Goal: Task Accomplishment & Management: Use online tool/utility

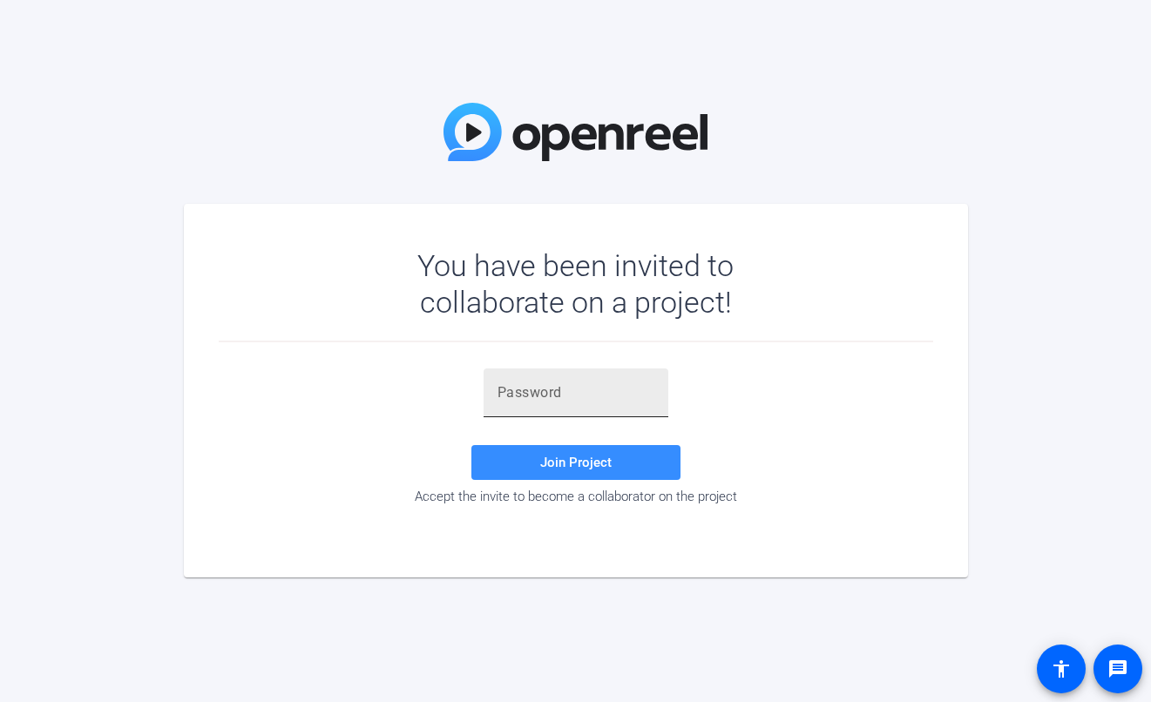
click at [596, 393] on input "text" at bounding box center [575, 392] width 157 height 21
paste input "#69CZy"
type input "#69CZy"
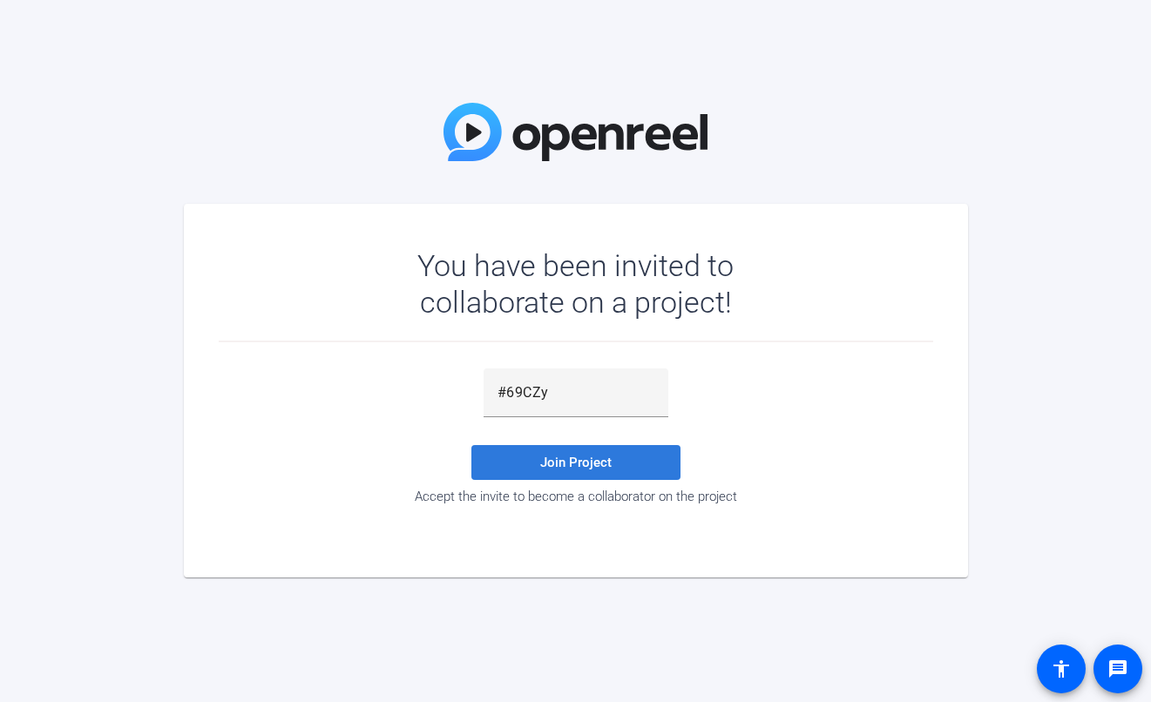
click at [558, 466] on span "Join Project" at bounding box center [575, 463] width 71 height 16
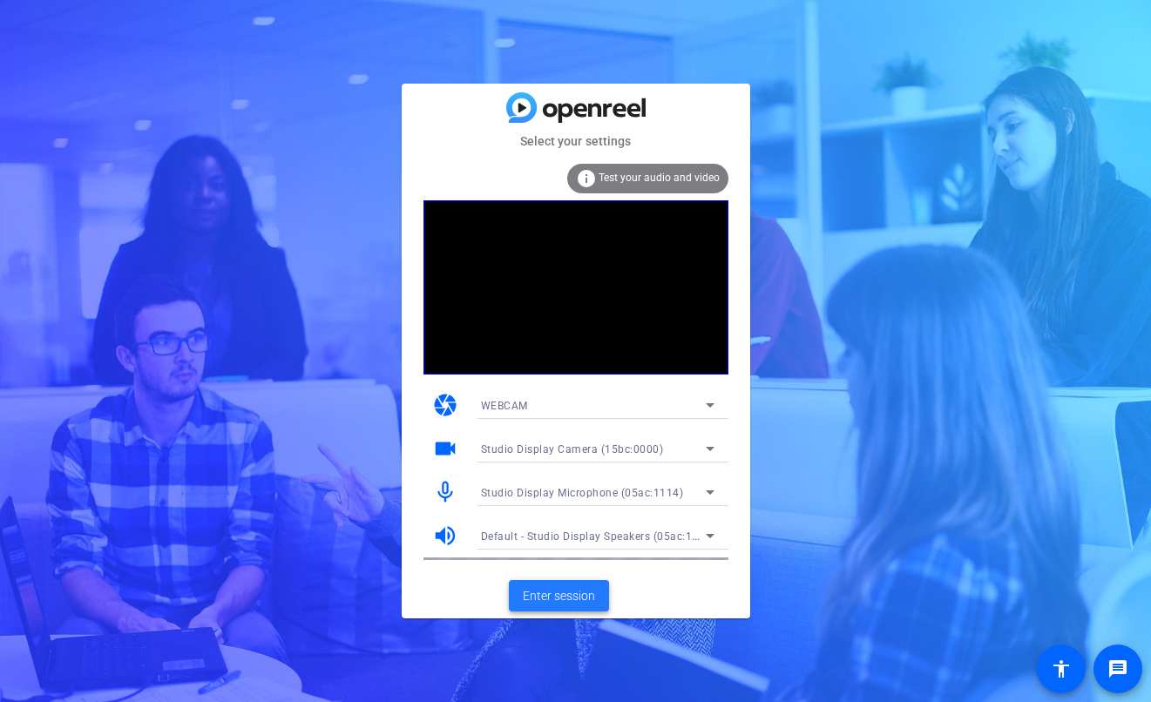
click at [572, 610] on span at bounding box center [559, 596] width 100 height 42
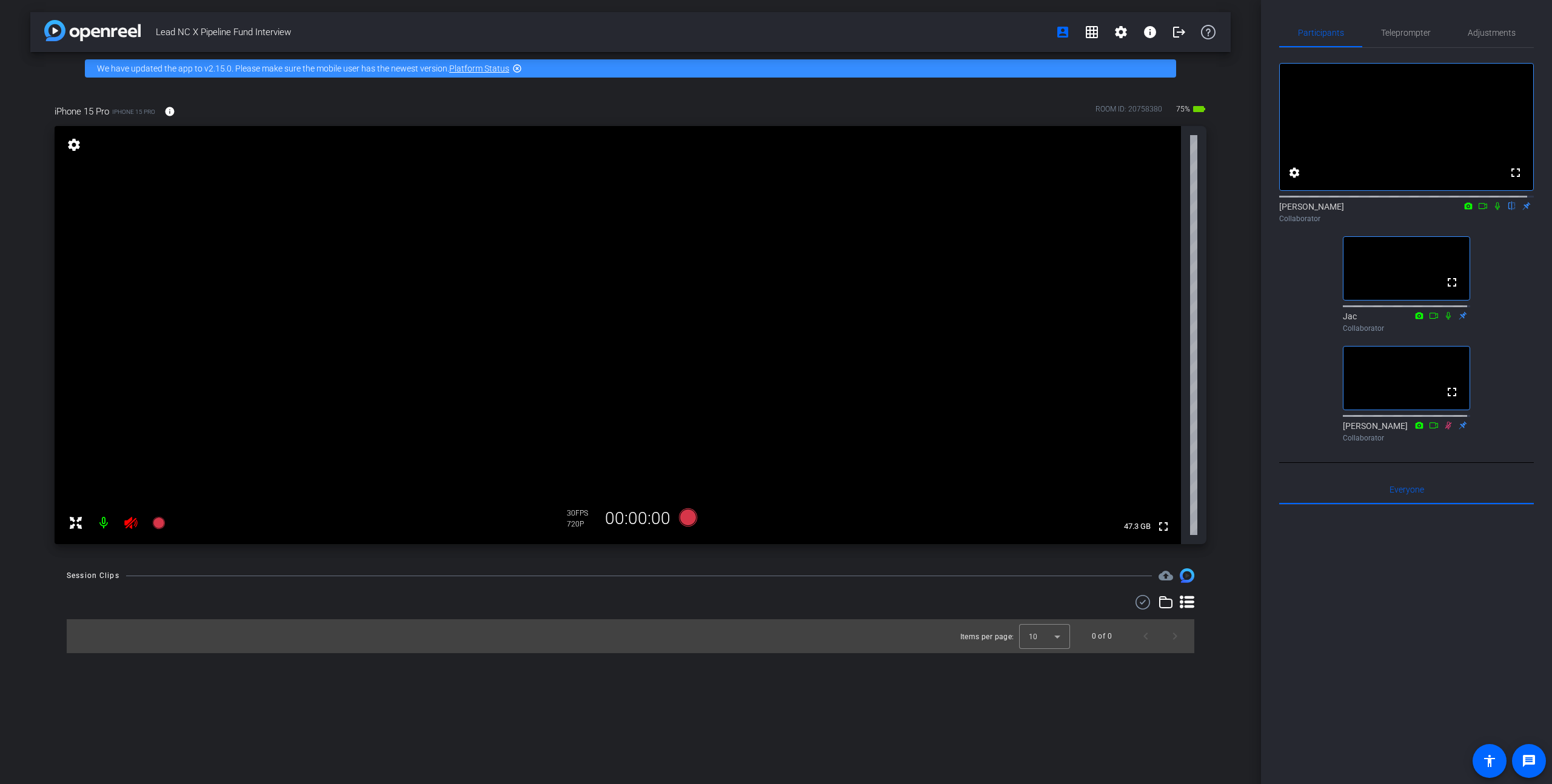
click at [128, 488] on icon at bounding box center [131, 522] width 13 height 12
click at [800, 38] on span "Adjustments" at bounding box center [1491, 33] width 48 height 29
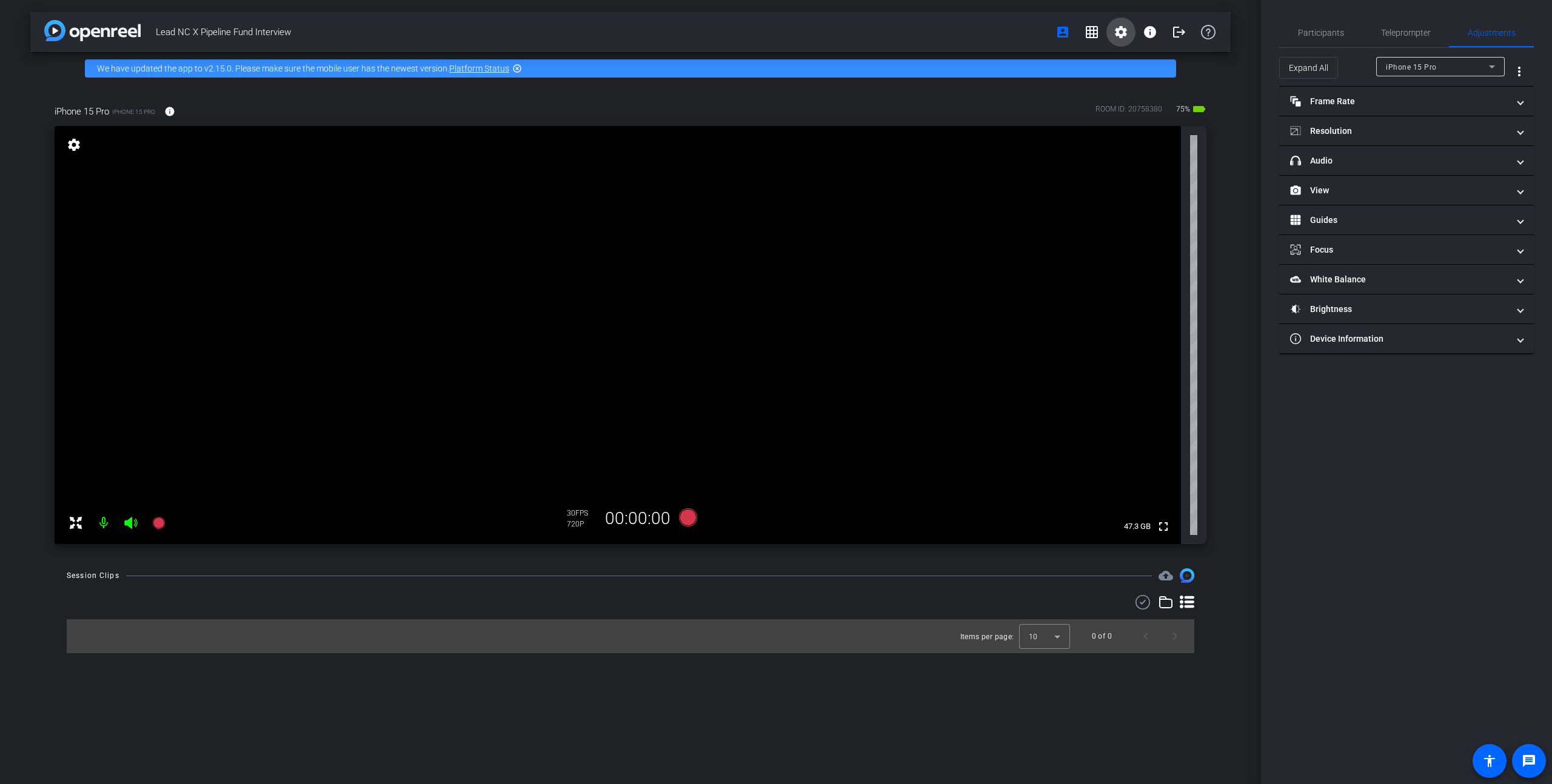
click at [800, 35] on mat-icon "settings" at bounding box center [1121, 32] width 15 height 15
click at [800, 56] on span "Session Settings" at bounding box center [1148, 57] width 63 height 15
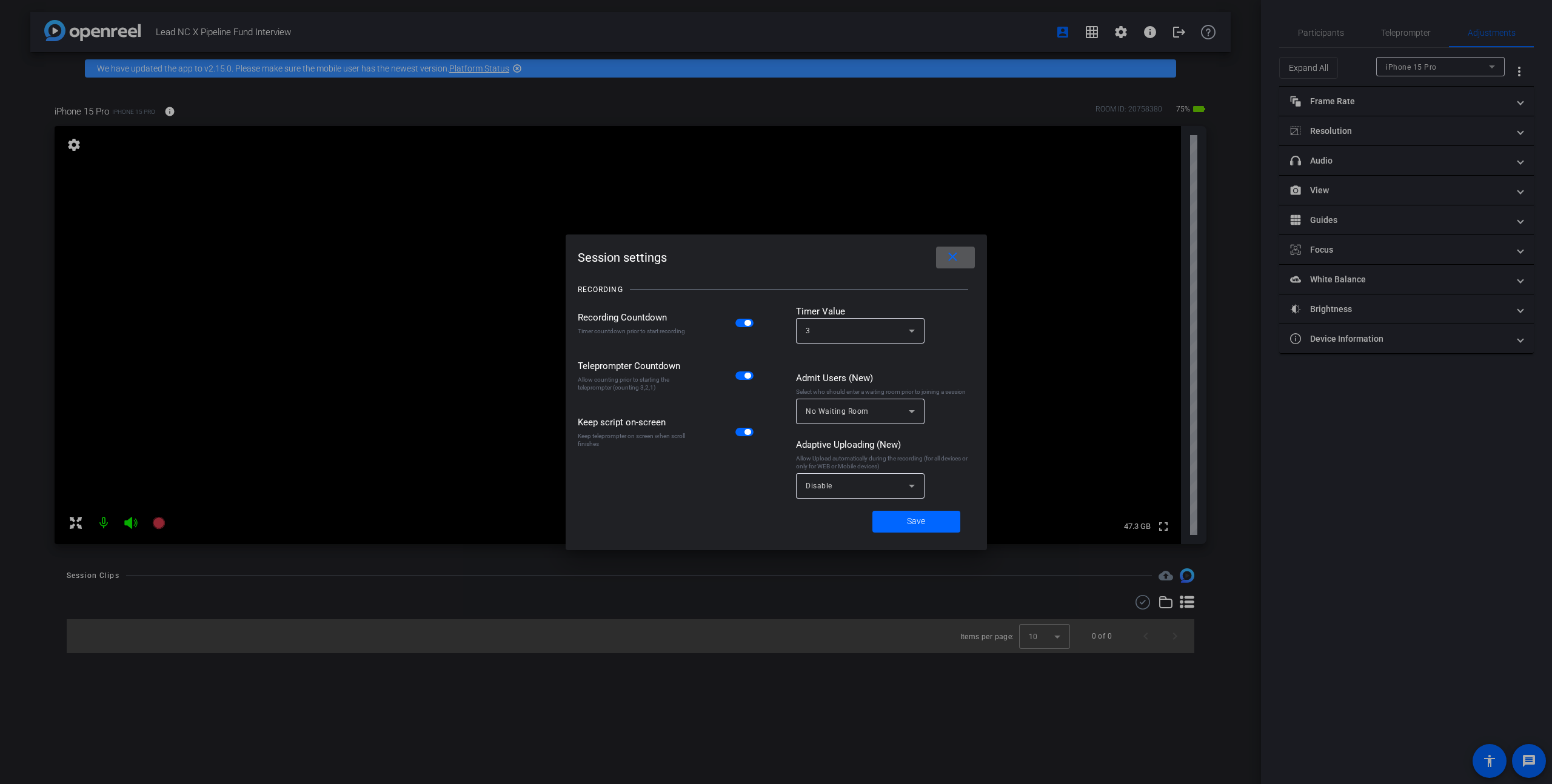
click at [800, 488] on div "Disable" at bounding box center [857, 486] width 103 height 15
click at [800, 488] on span "All Devices" at bounding box center [826, 513] width 40 height 15
click at [800, 488] on span at bounding box center [917, 522] width 88 height 29
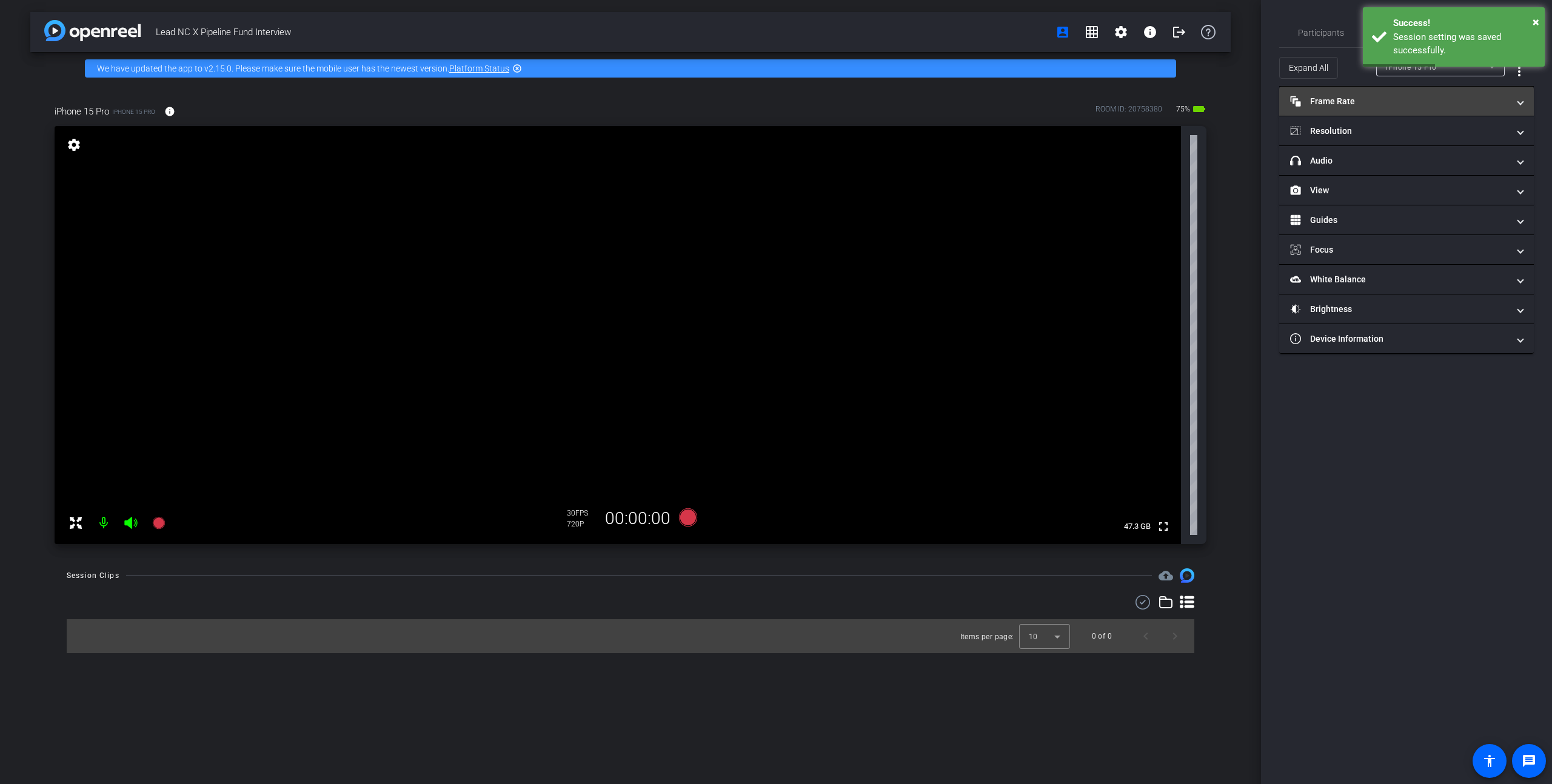
click at [800, 101] on mat-panel-title "Frame Rate Frame Rate" at bounding box center [1400, 102] width 219 height 13
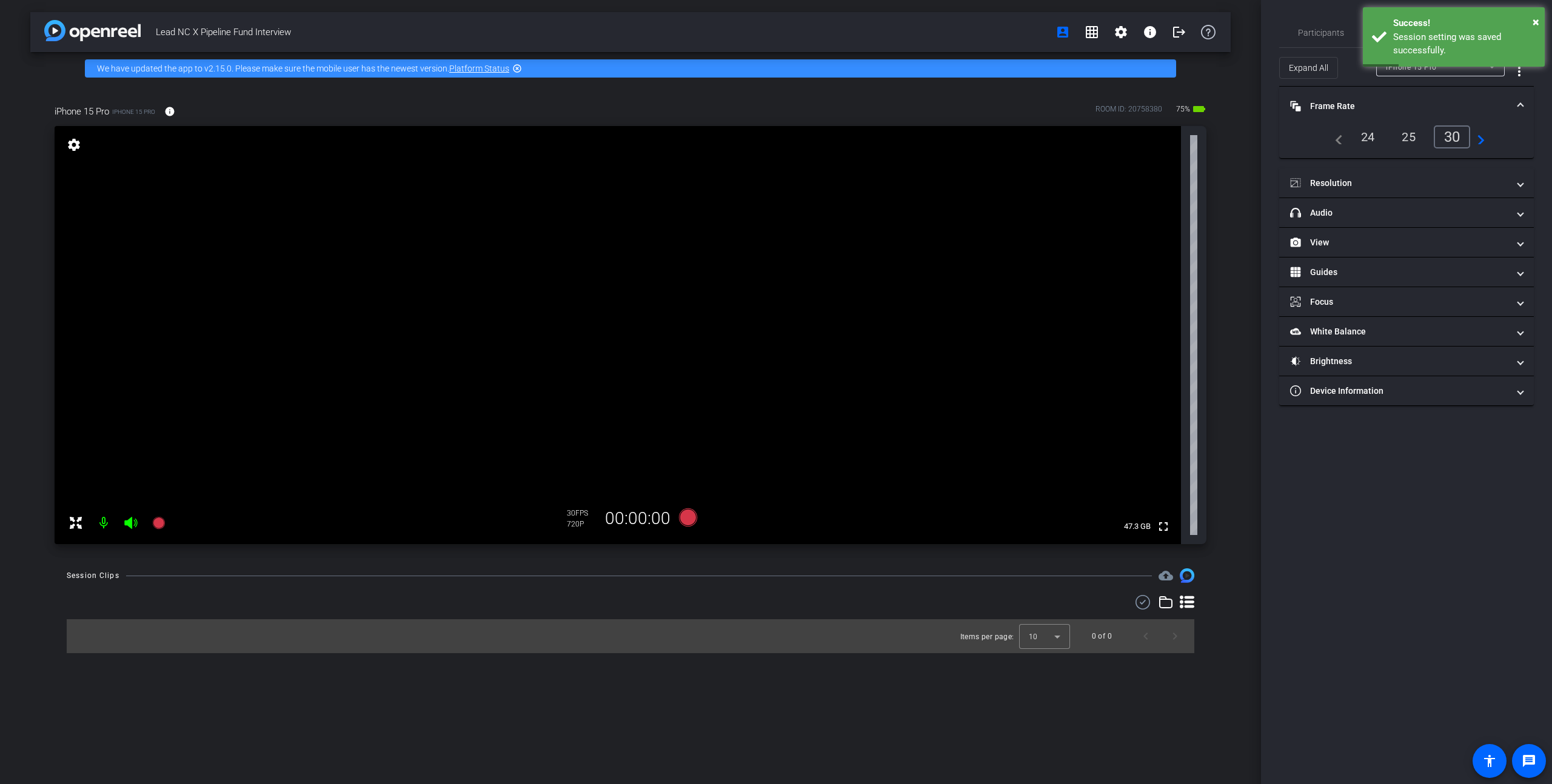
click at [800, 136] on div "24" at bounding box center [1368, 137] width 32 height 21
click at [800, 183] on mat-panel-title "Resolution" at bounding box center [1400, 183] width 219 height 13
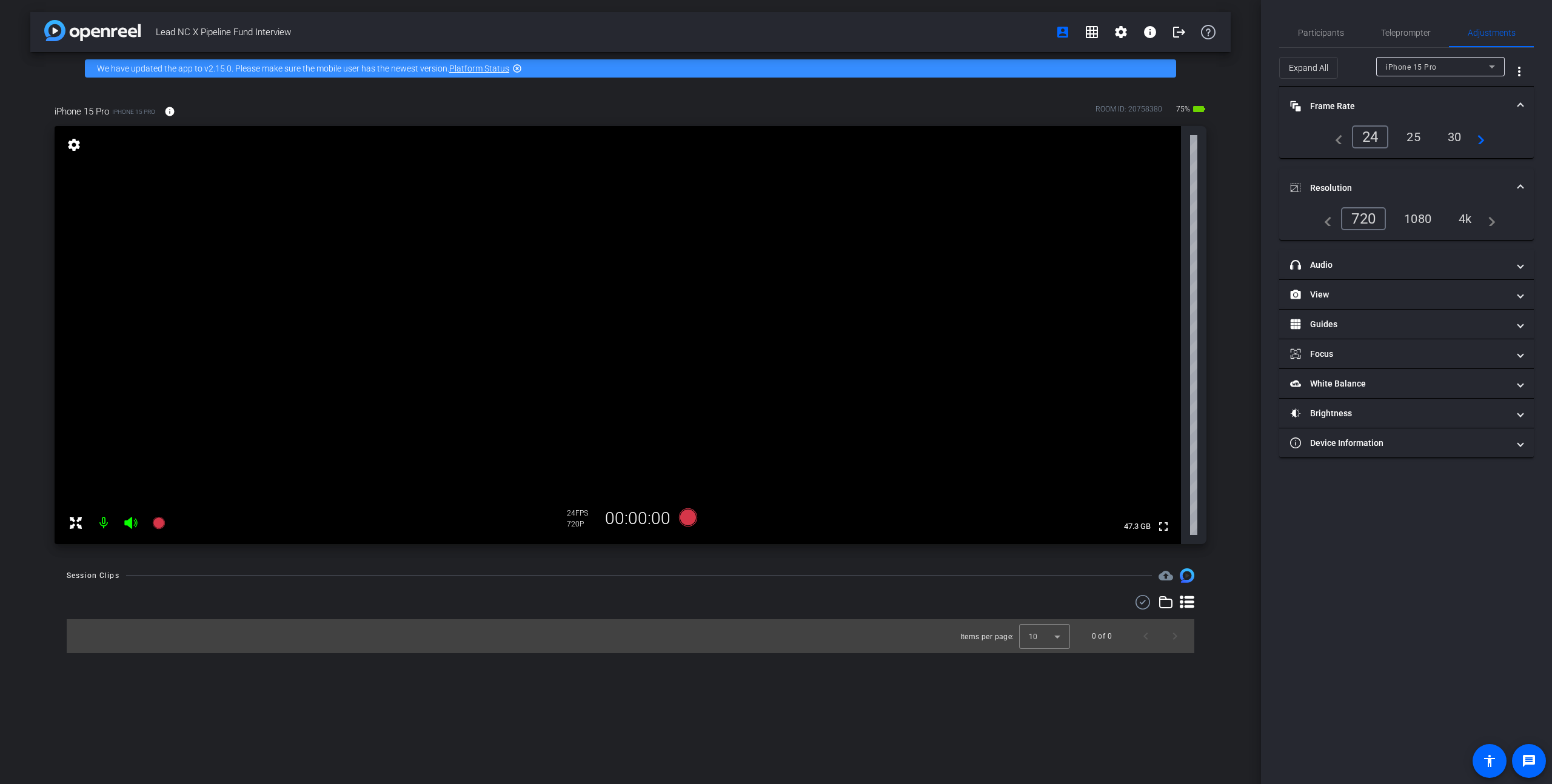
click at [800, 215] on div "4k" at bounding box center [1465, 219] width 31 height 21
click at [800, 298] on mat-panel-title "View" at bounding box center [1400, 295] width 219 height 13
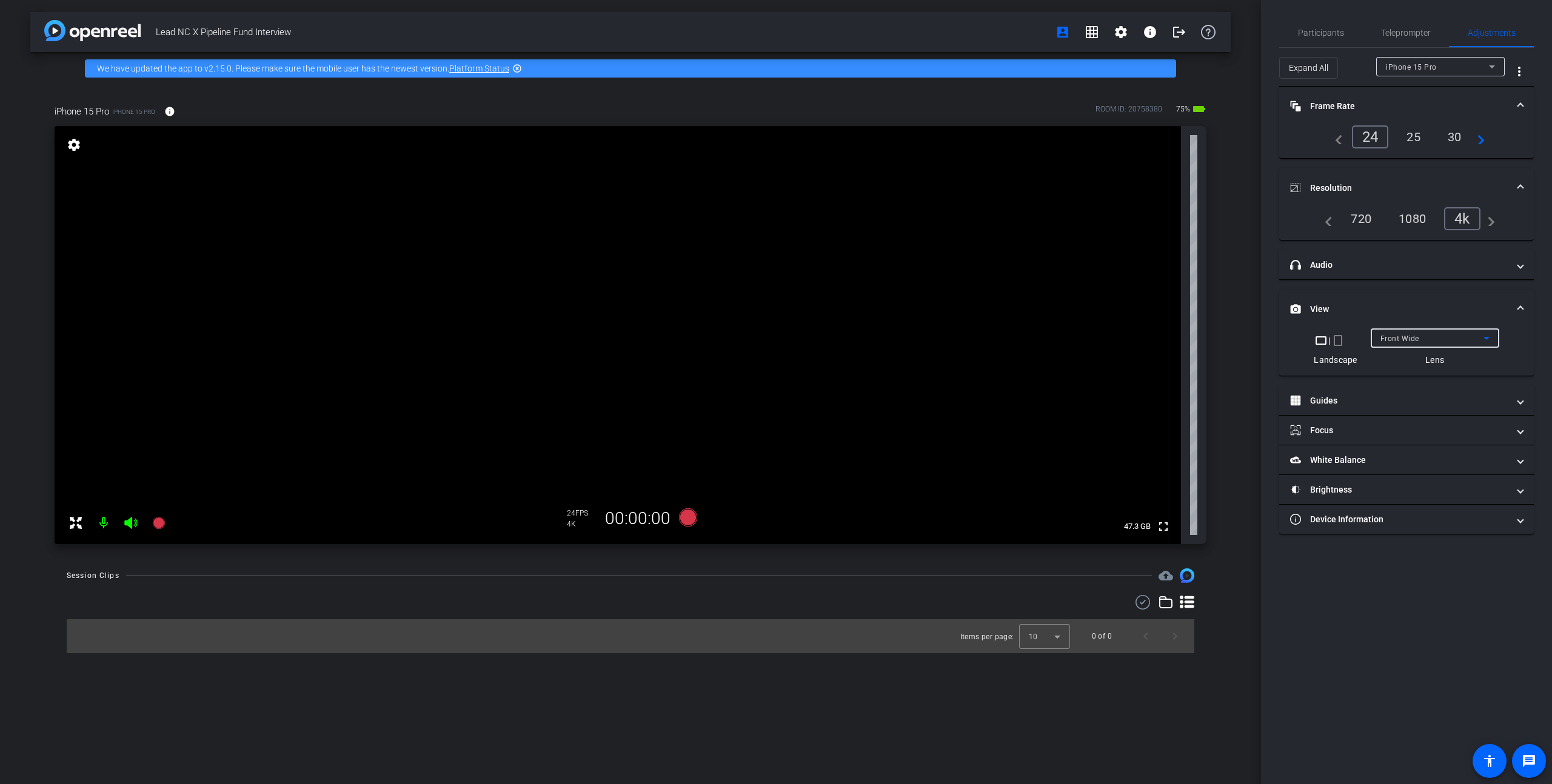
click at [800, 340] on span "Front Wide" at bounding box center [1400, 339] width 39 height 8
drag, startPoint x: 1409, startPoint y: 363, endPoint x: 1401, endPoint y: 365, distance: 8.2
click at [800, 365] on span "Back Wide" at bounding box center [1400, 362] width 39 height 15
click at [800, 34] on span "Teleprompter" at bounding box center [1406, 33] width 49 height 8
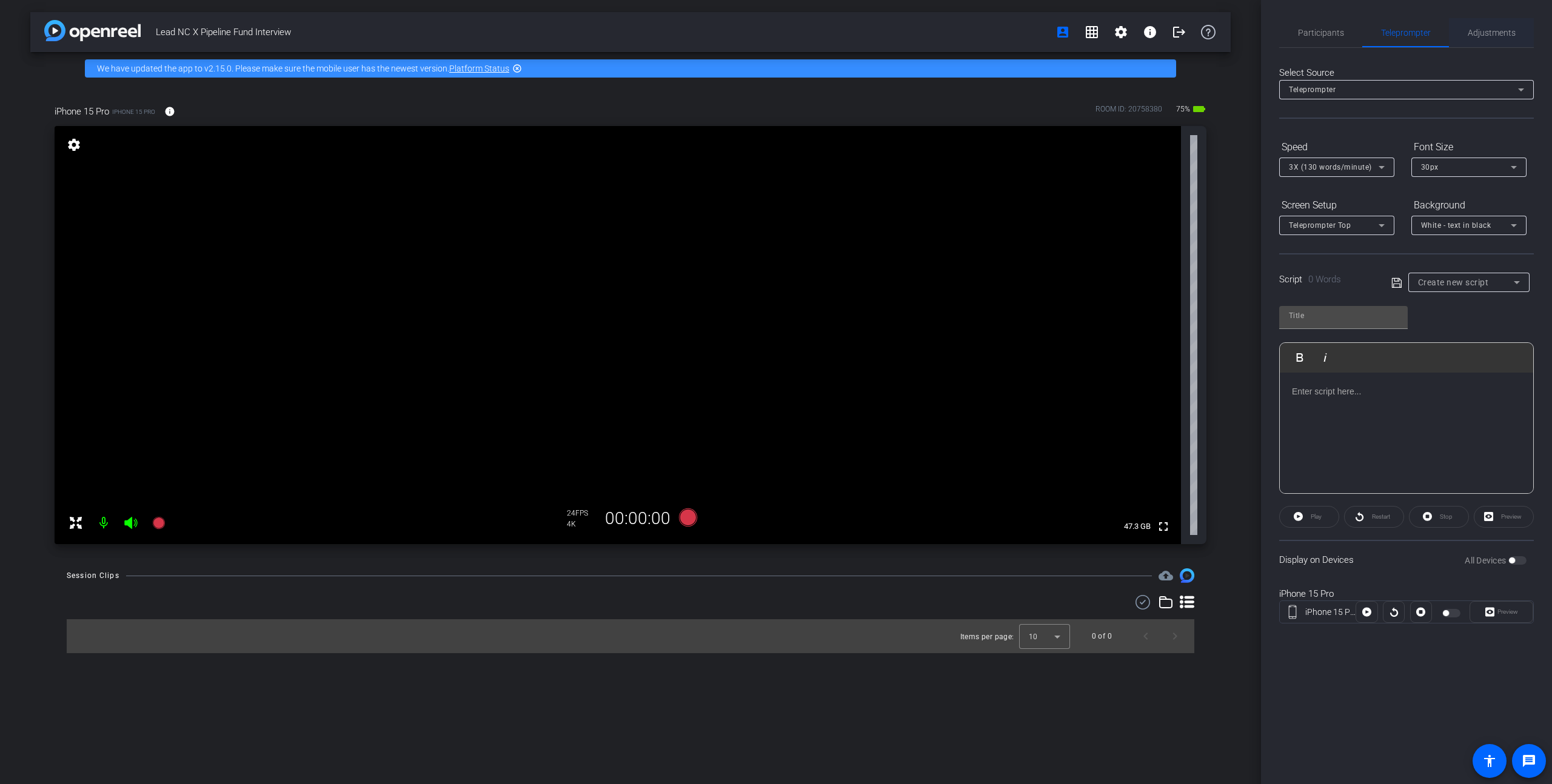
click at [800, 38] on span "Adjustments" at bounding box center [1491, 33] width 48 height 29
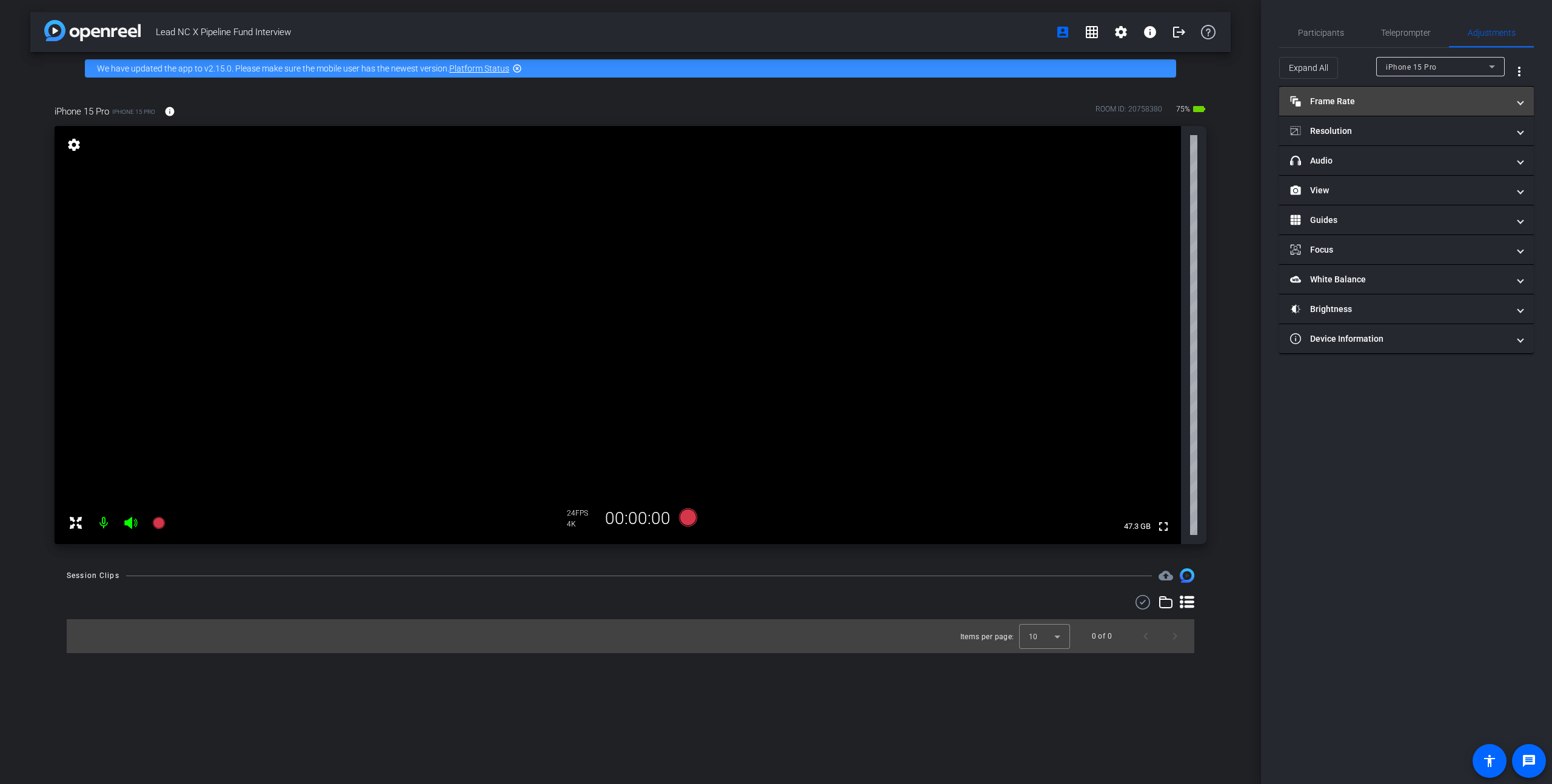
click at [800, 99] on mat-panel-title "Frame Rate Frame Rate" at bounding box center [1400, 102] width 219 height 13
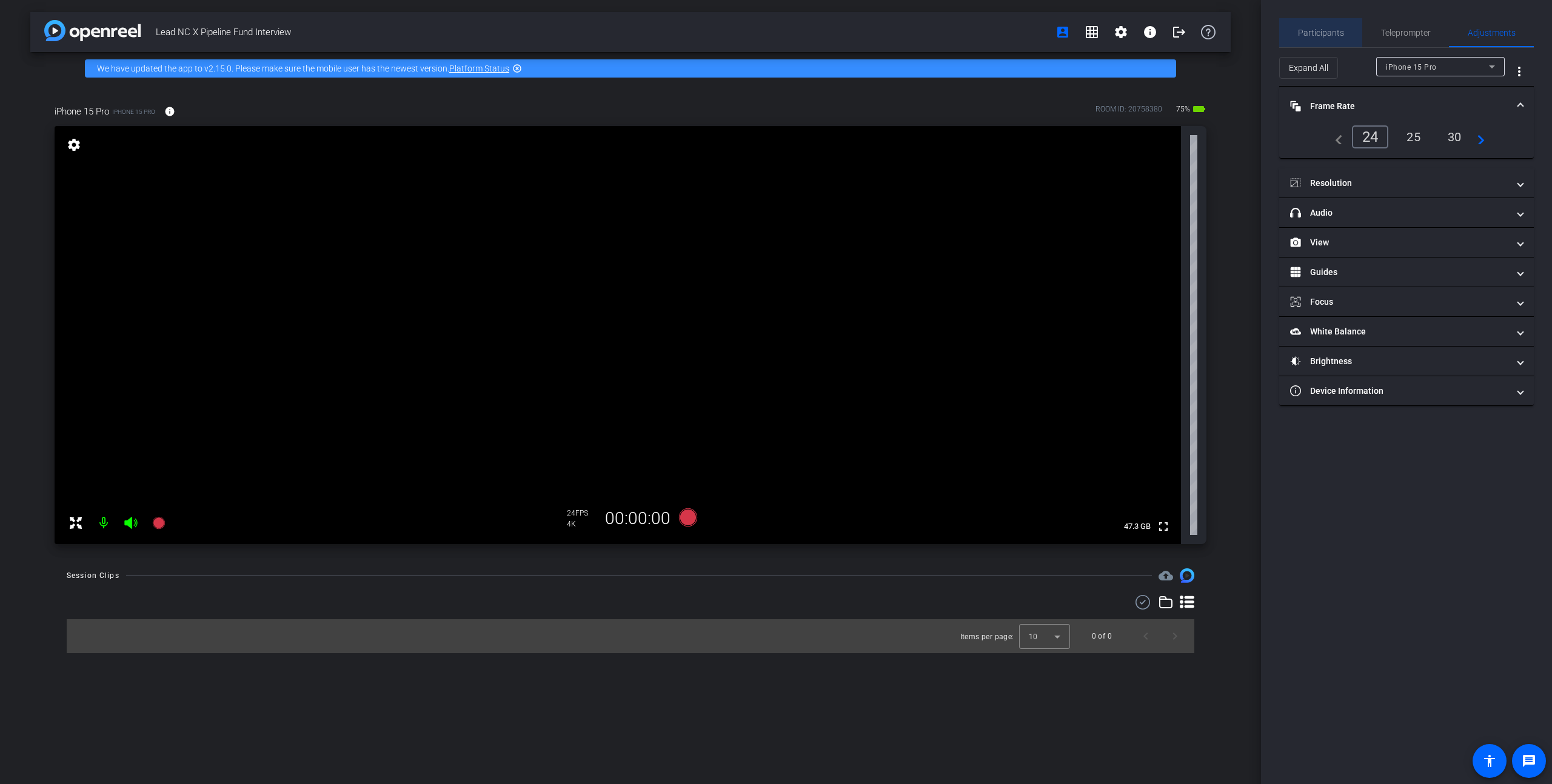
click at [800, 25] on span "Participants" at bounding box center [1321, 33] width 46 height 29
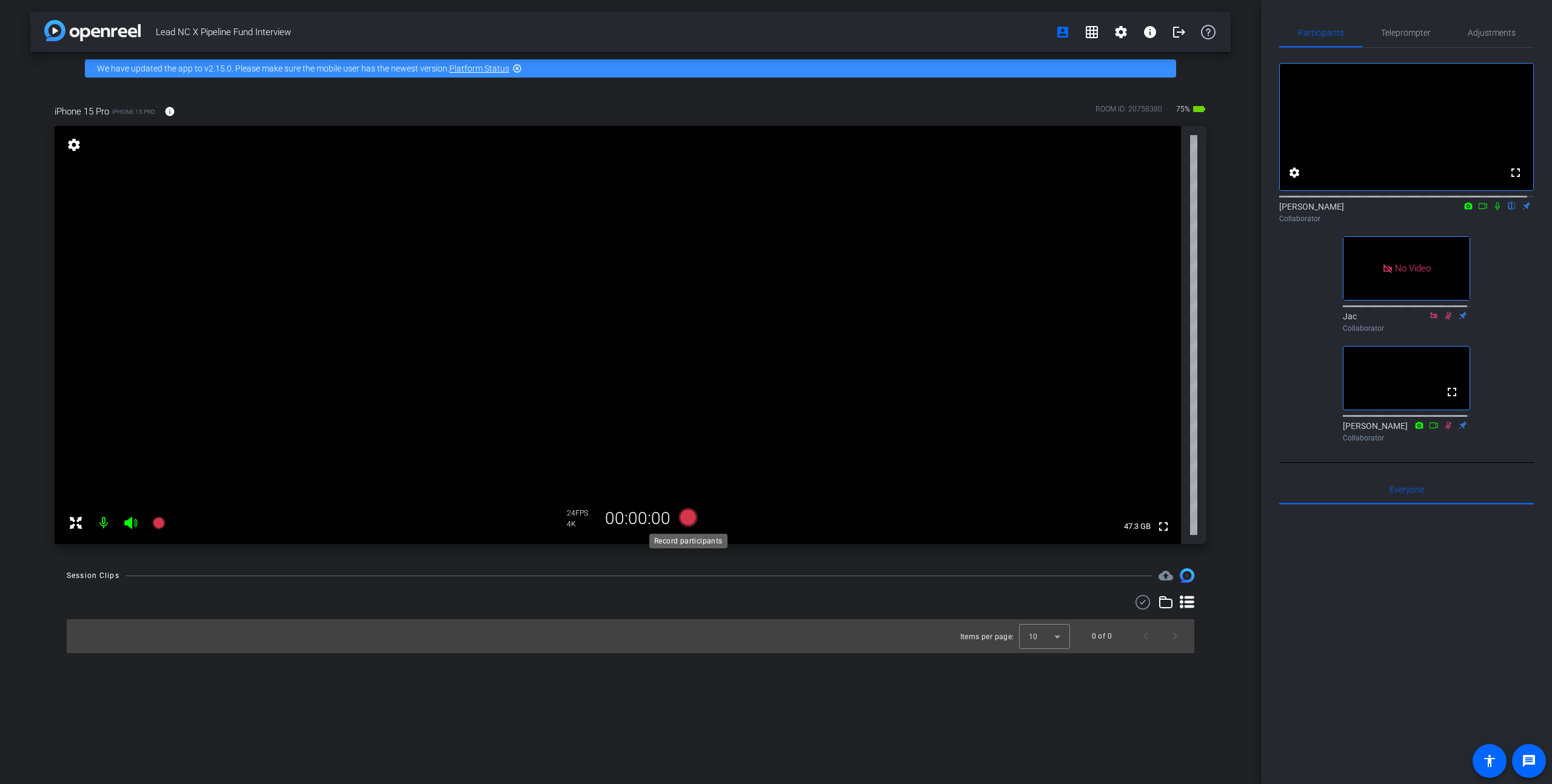
click at [688, 488] on icon at bounding box center [688, 518] width 18 height 18
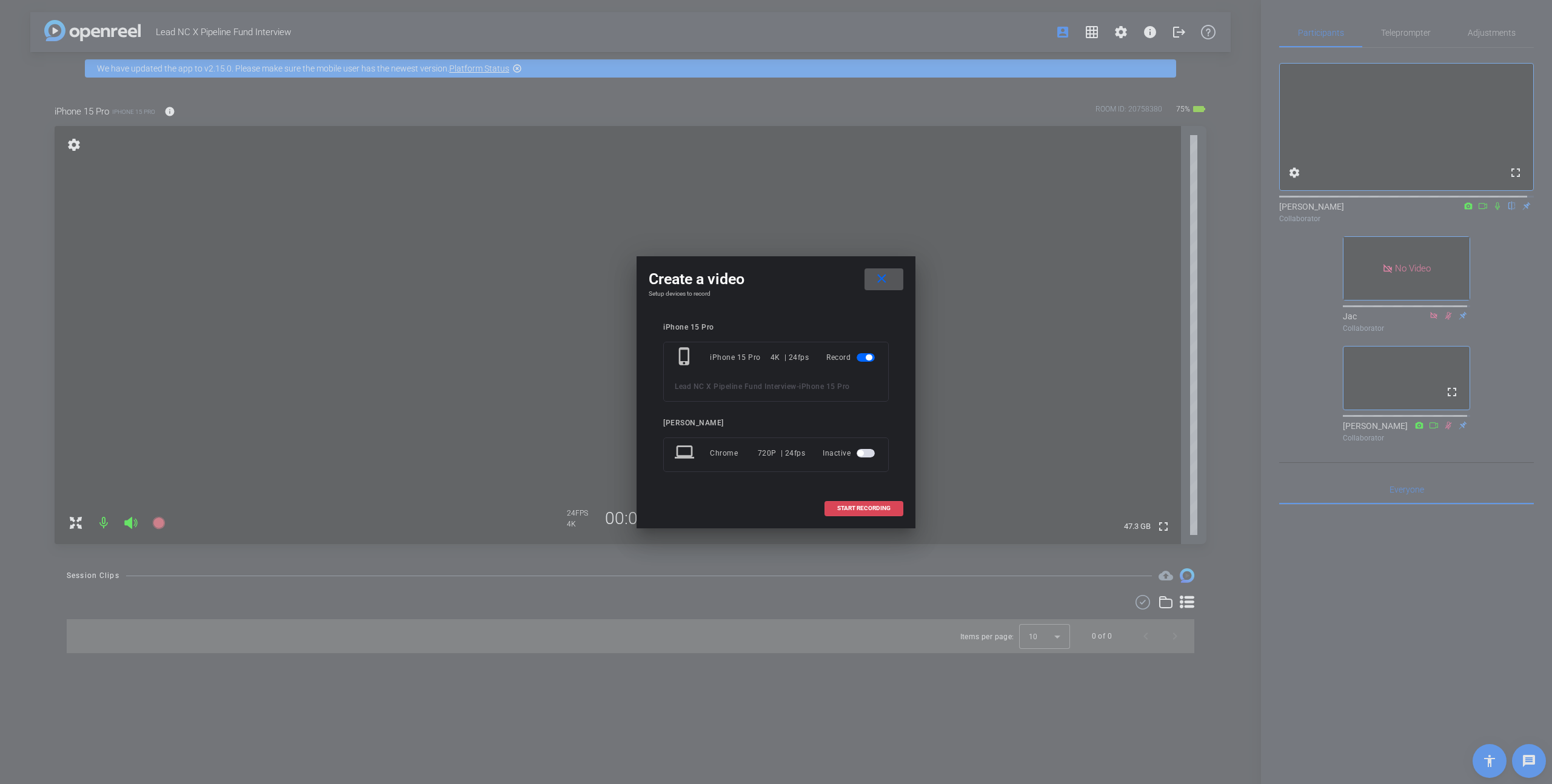
click at [800, 488] on span "START RECORDING" at bounding box center [864, 509] width 54 height 6
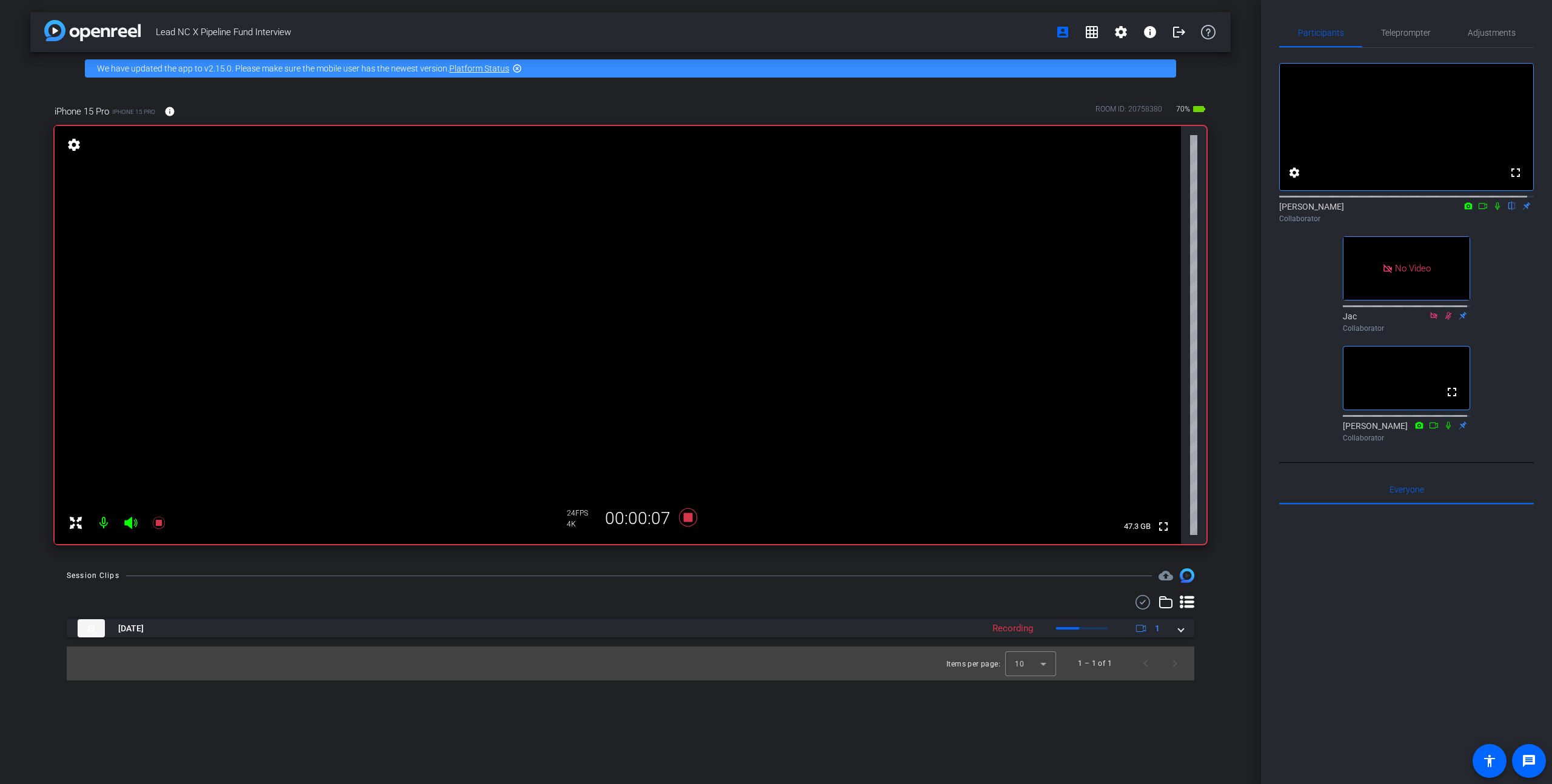
click at [800, 210] on icon at bounding box center [1497, 206] width 5 height 8
click at [800, 34] on mat-icon "settings" at bounding box center [1121, 32] width 15 height 15
click at [800, 53] on span "Session Settings" at bounding box center [1148, 57] width 63 height 15
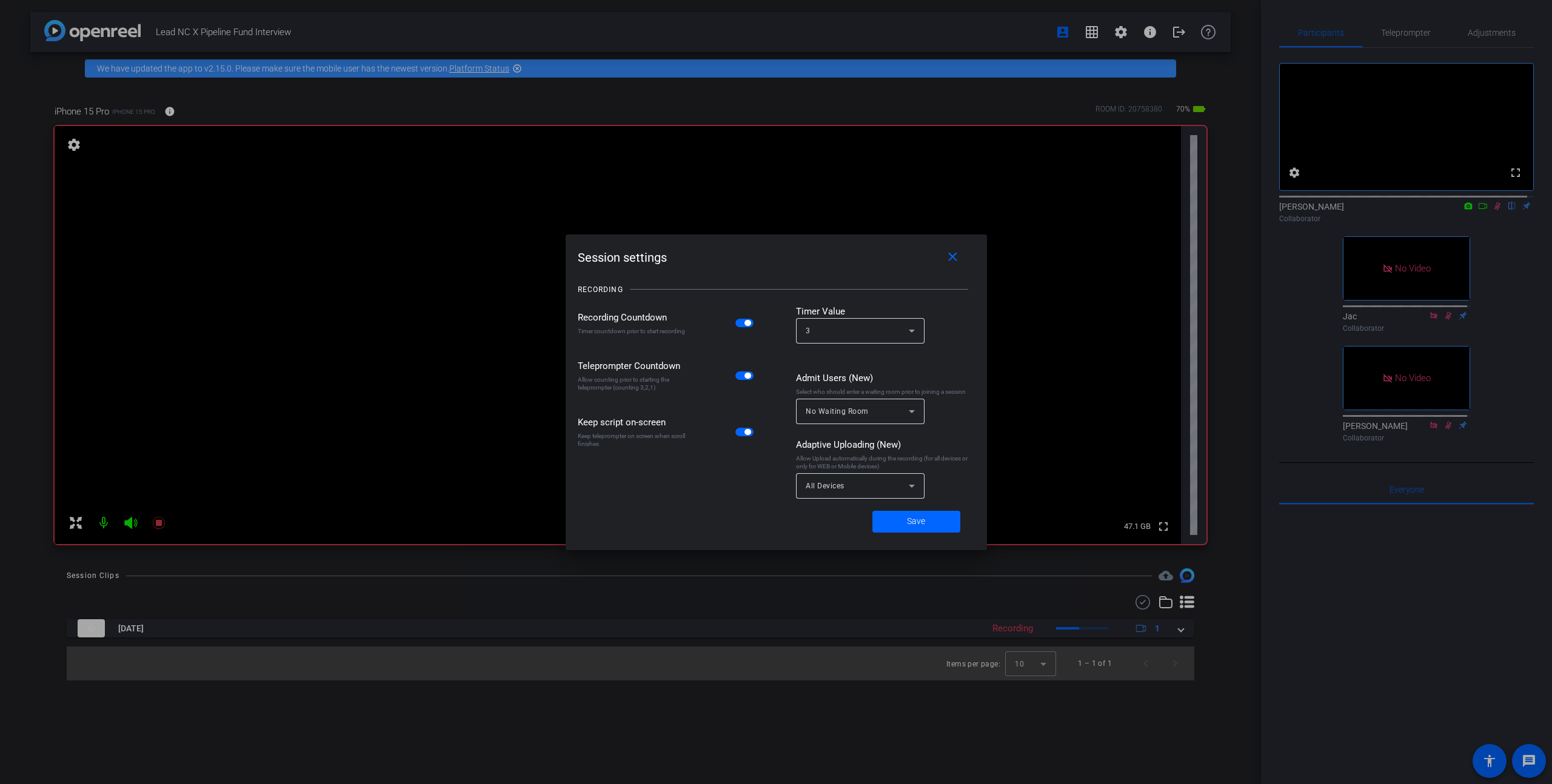
click at [800, 35] on div at bounding box center [776, 392] width 1552 height 784
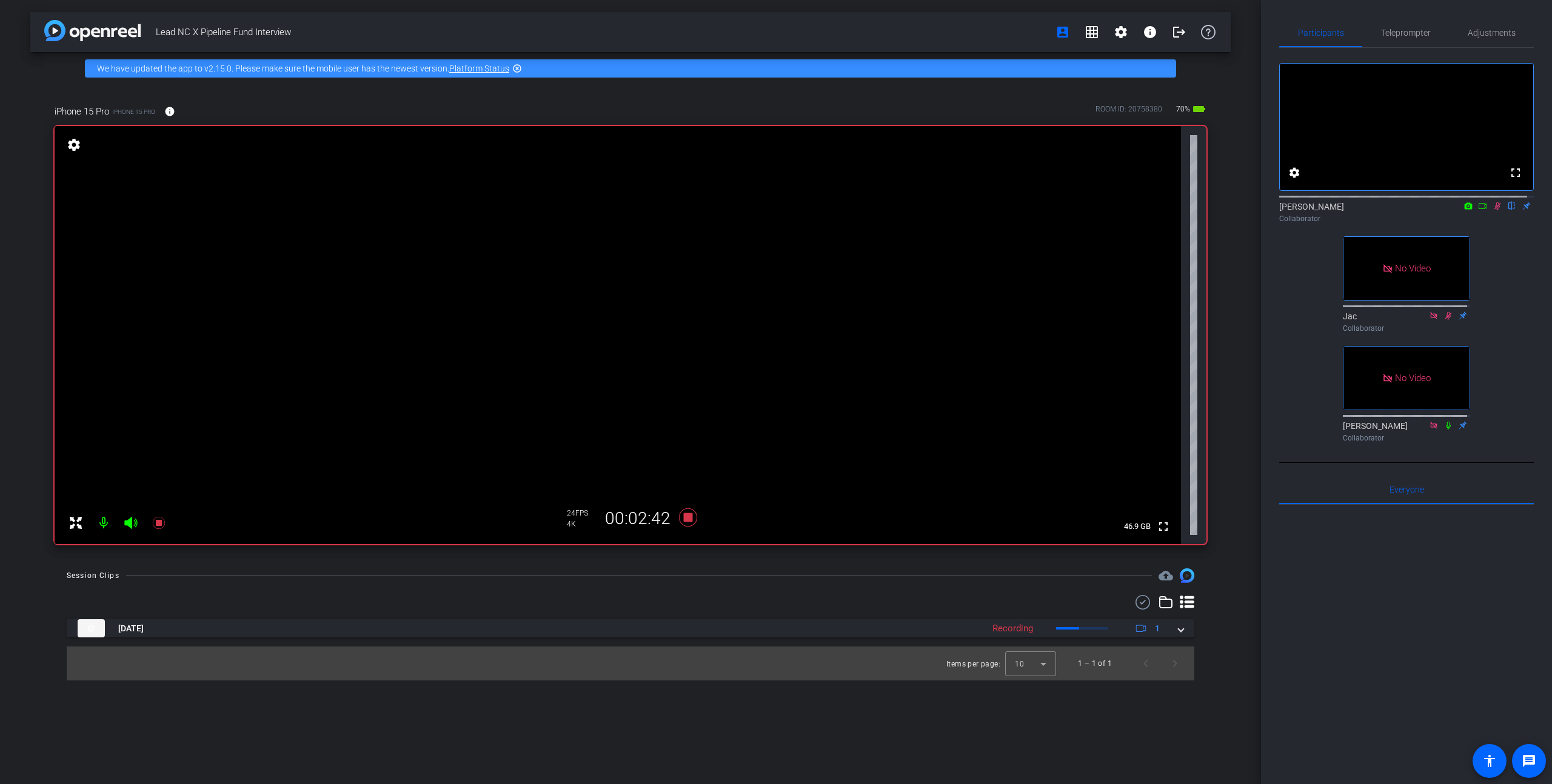
click at [800, 210] on icon at bounding box center [1483, 206] width 10 height 8
click at [800, 210] on icon at bounding box center [1512, 206] width 7 height 8
click at [688, 488] on icon at bounding box center [688, 518] width 18 height 18
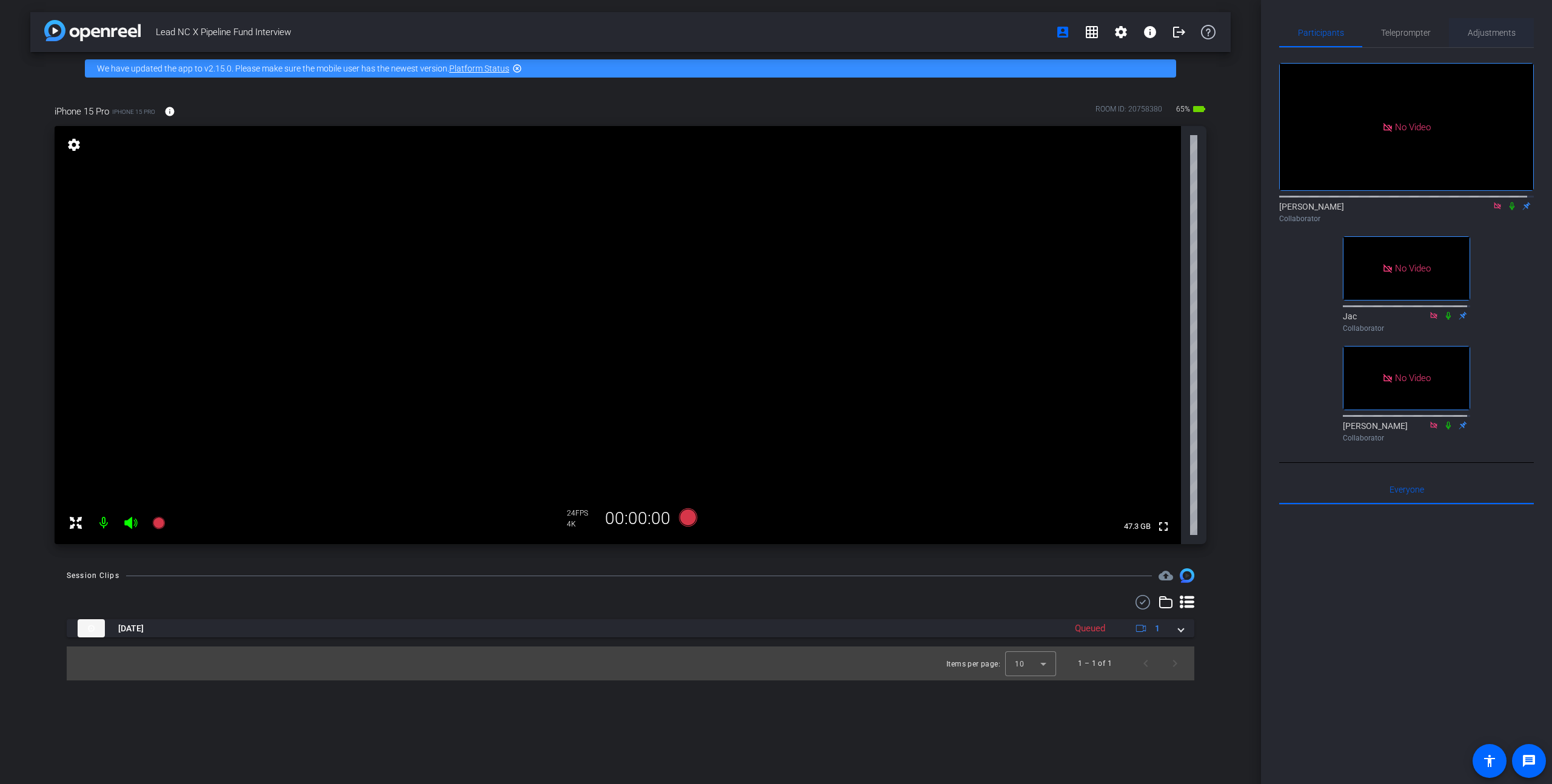
click at [800, 35] on span "Adjustments" at bounding box center [1491, 33] width 48 height 8
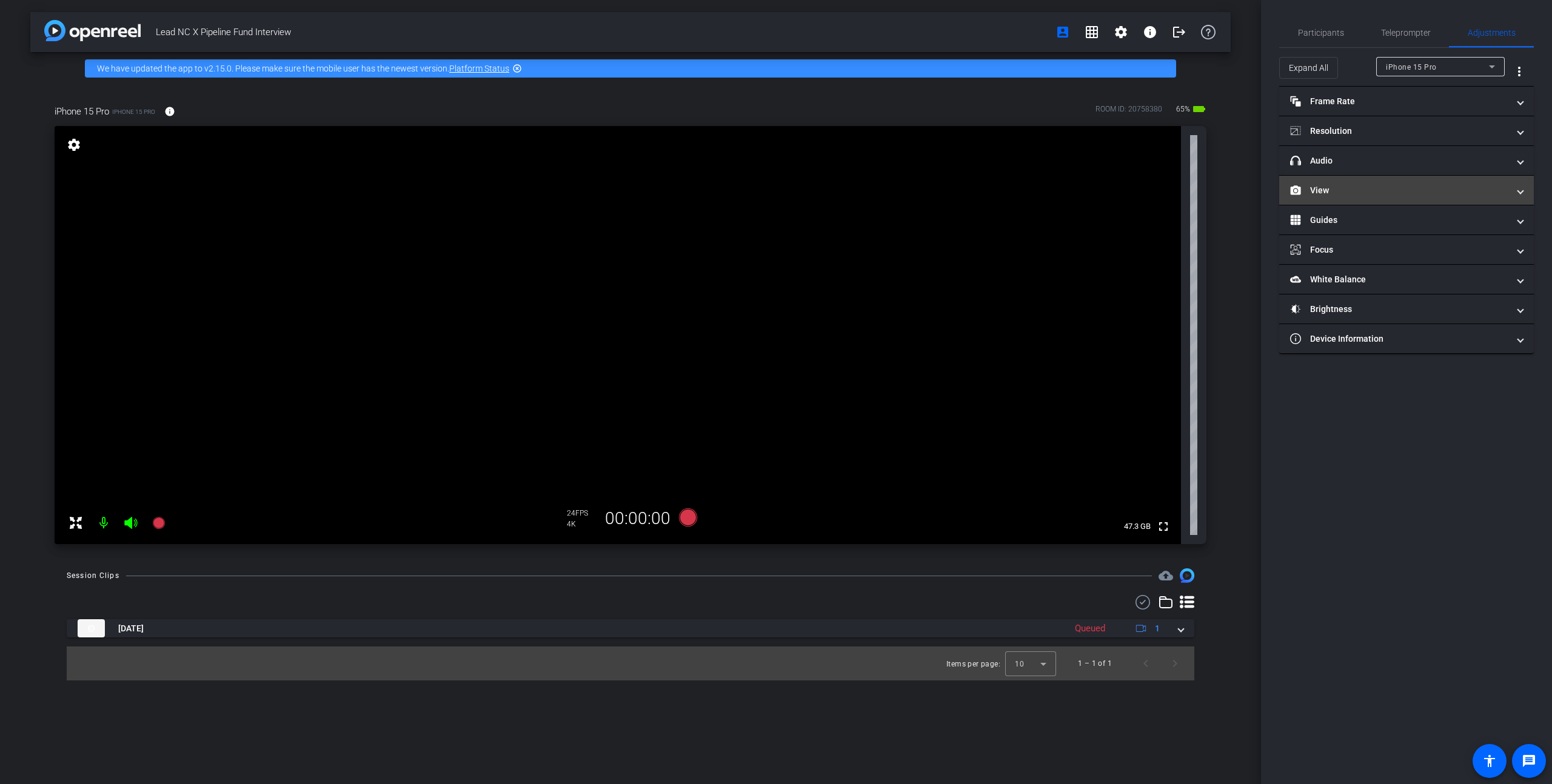
click at [800, 185] on mat-panel-title "View" at bounding box center [1400, 191] width 219 height 13
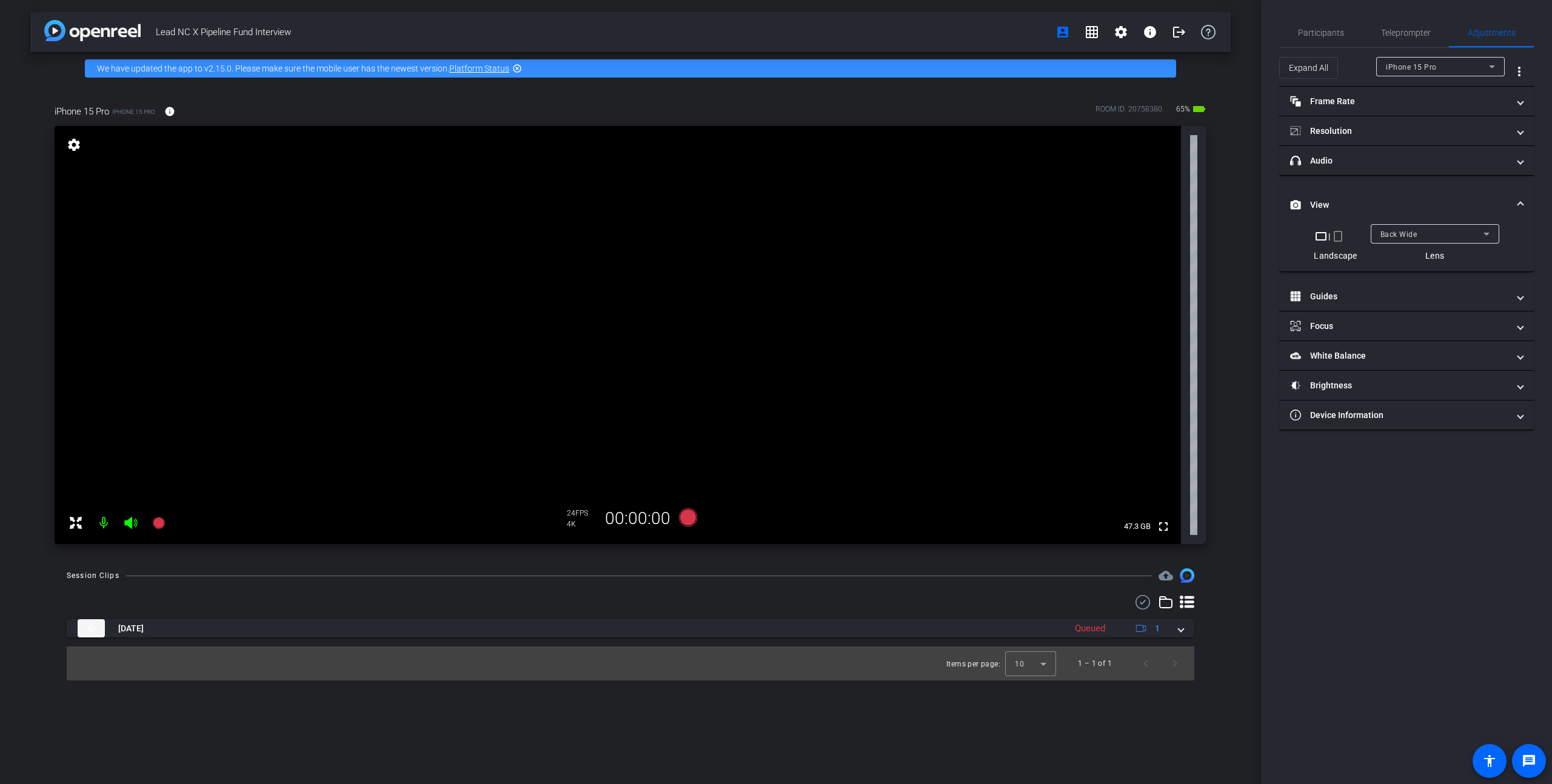
click at [800, 234] on div "Back Wide" at bounding box center [1432, 234] width 103 height 15
click at [800, 285] on span "Front Wide" at bounding box center [1400, 278] width 40 height 15
click at [800, 31] on span "Participants" at bounding box center [1321, 33] width 46 height 8
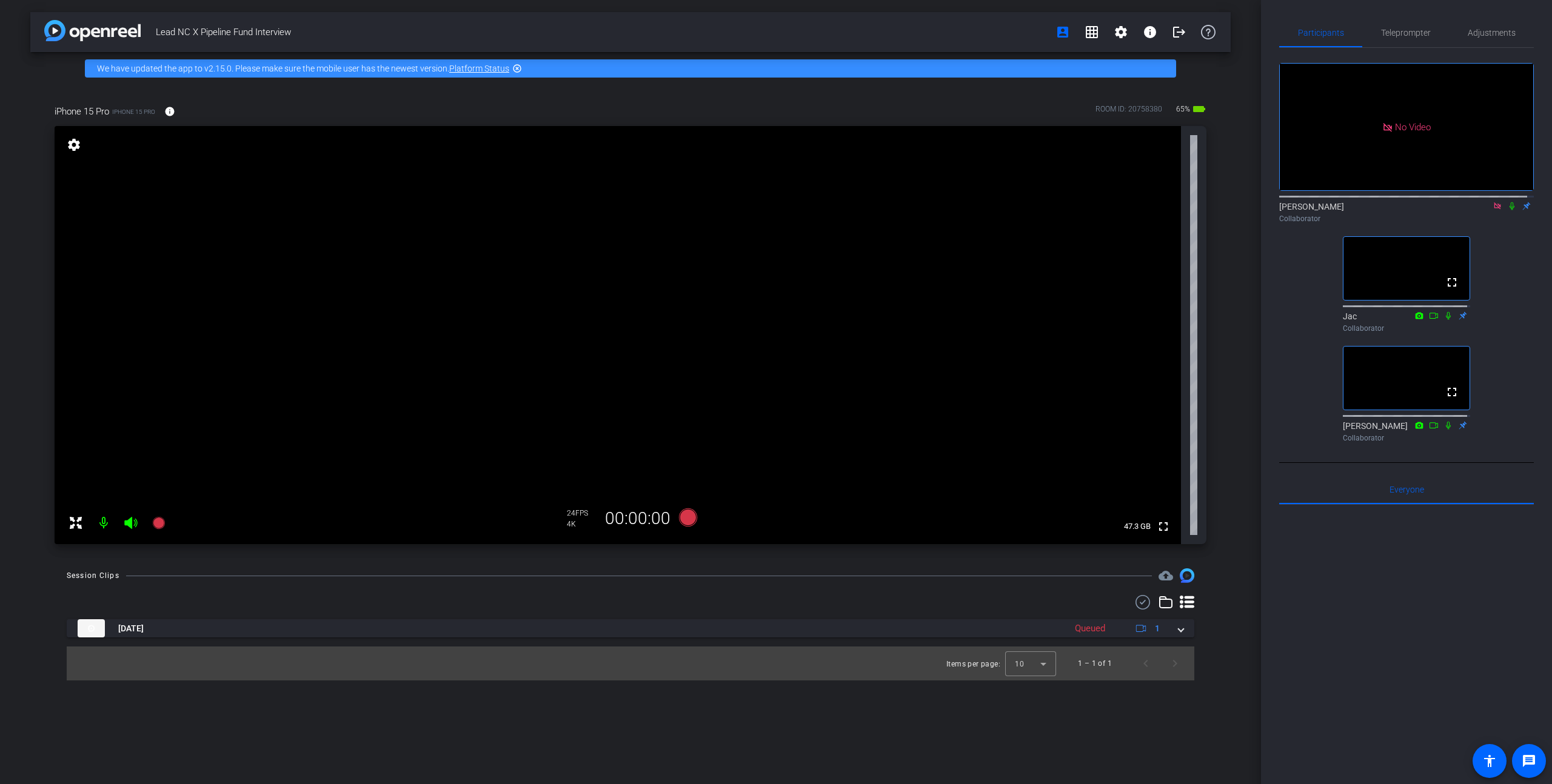
click at [800, 202] on icon at bounding box center [1498, 206] width 10 height 8
